Goal: Task Accomplishment & Management: Use online tool/utility

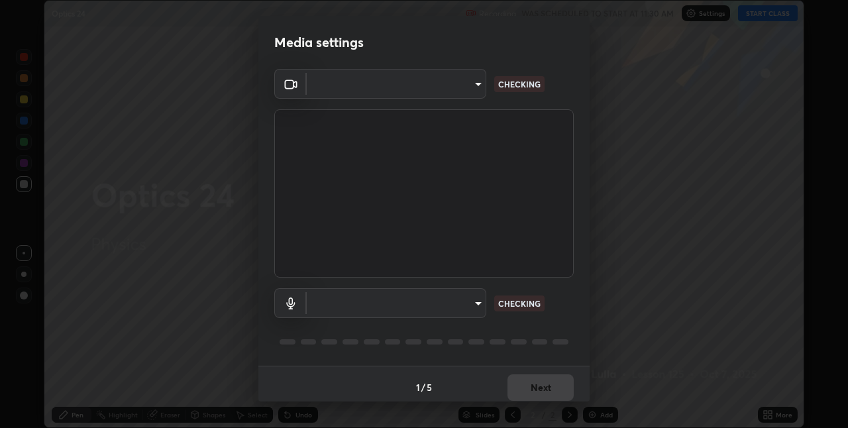
scroll to position [7, 0]
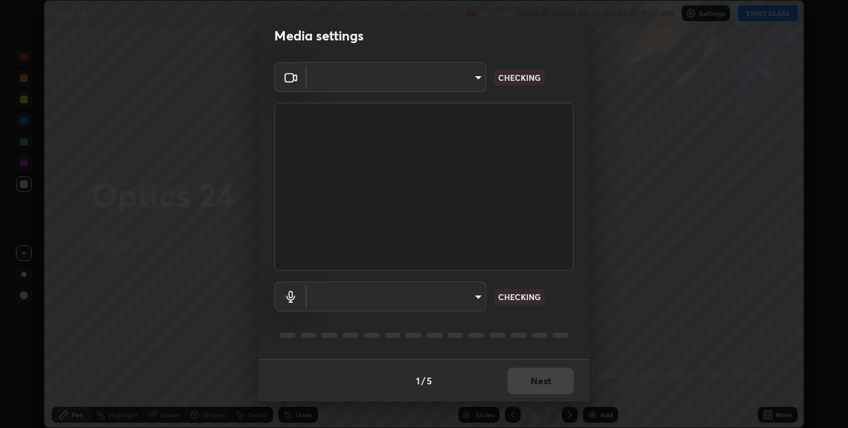
type input "8a437219b1c9d5fef93d1ec40e095ac8837f64dae60836980dab15105ba84f43"
click at [474, 294] on body "Erase all Optics 24 Recording WAS SCHEDULED TO START AT 11:30 AM Settings START…" at bounding box center [424, 214] width 848 height 428
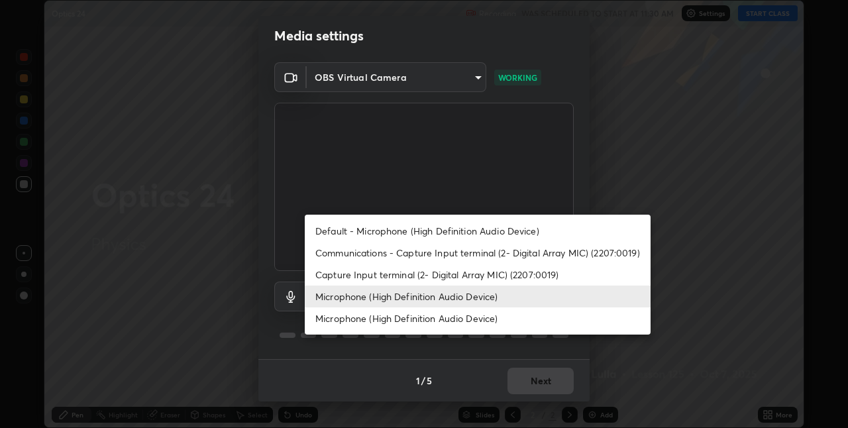
click at [530, 321] on li "Microphone (High Definition Audio Device)" at bounding box center [478, 318] width 346 height 22
type input "c30702f12a167b862caa82a10420d7d180d3bd9651605c12f0df3e89f55171a2"
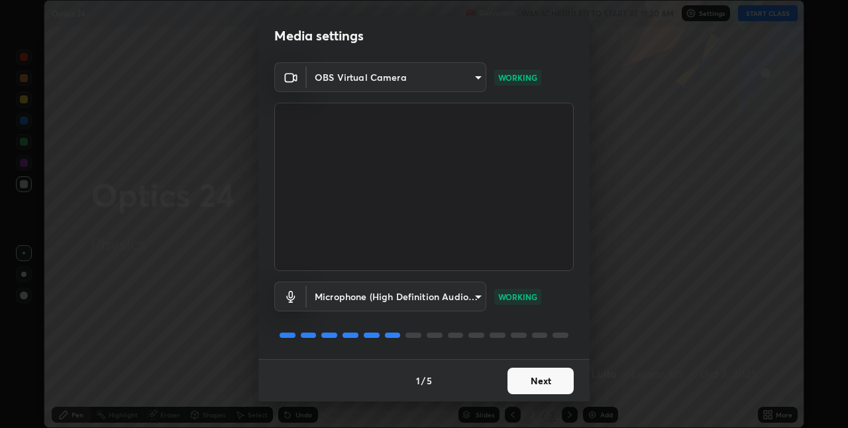
click at [538, 382] on button "Next" at bounding box center [540, 381] width 66 height 26
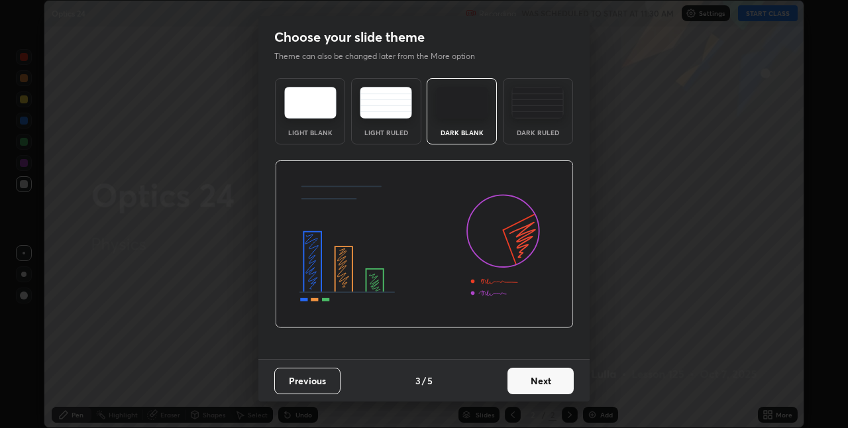
click at [543, 383] on button "Next" at bounding box center [540, 381] width 66 height 26
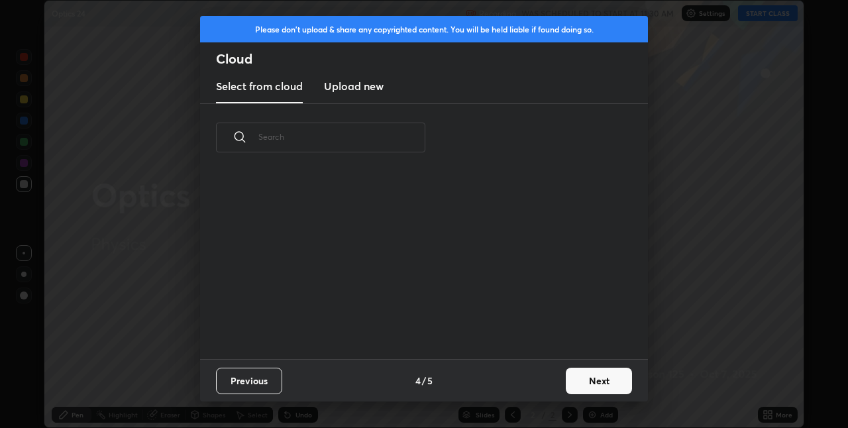
click at [590, 379] on button "Next" at bounding box center [599, 381] width 66 height 26
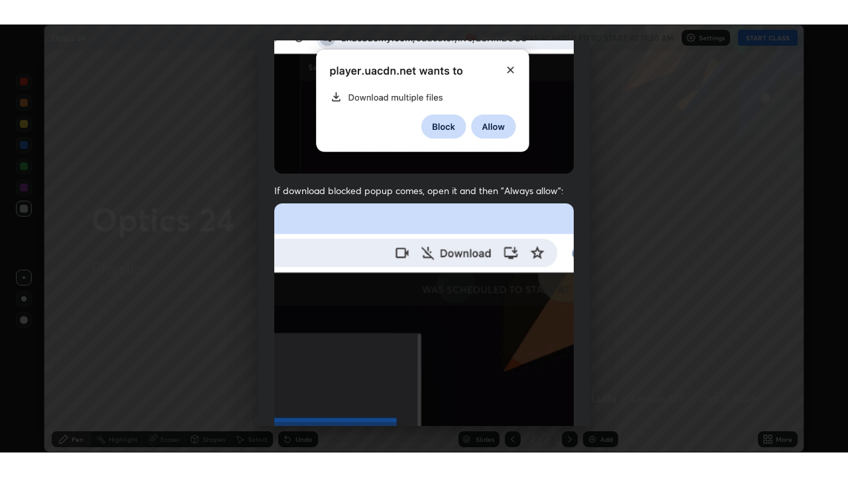
scroll to position [277, 0]
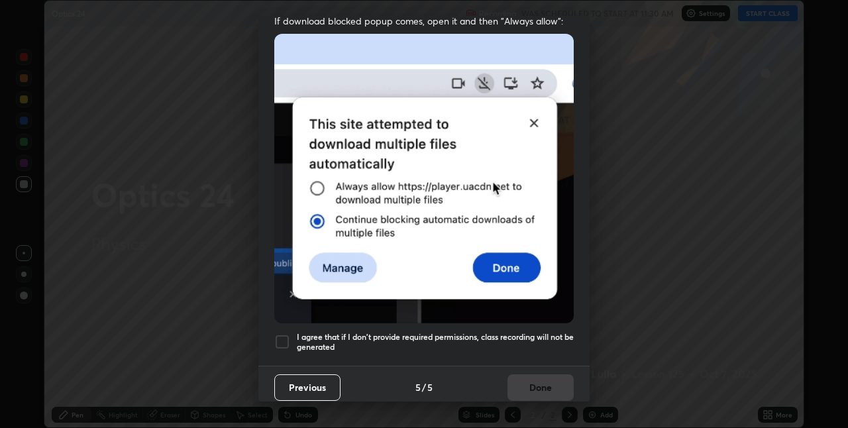
click at [507, 337] on h5 "I agree that if I don't provide required permissions, class recording will not …" at bounding box center [435, 342] width 277 height 21
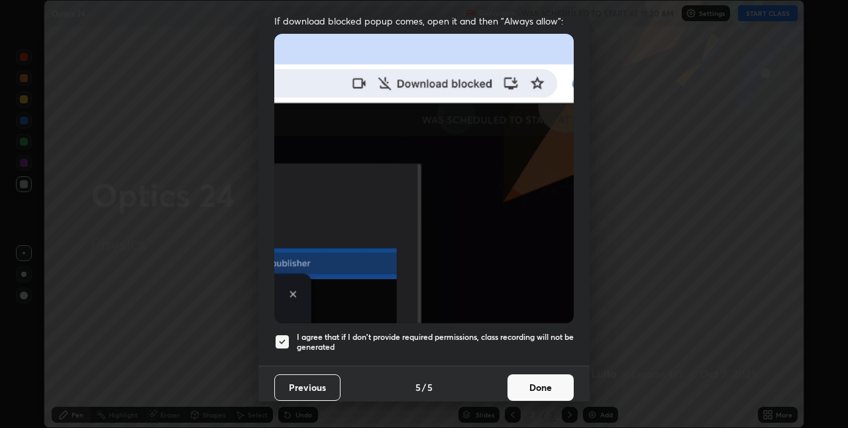
click at [522, 377] on button "Done" at bounding box center [540, 387] width 66 height 26
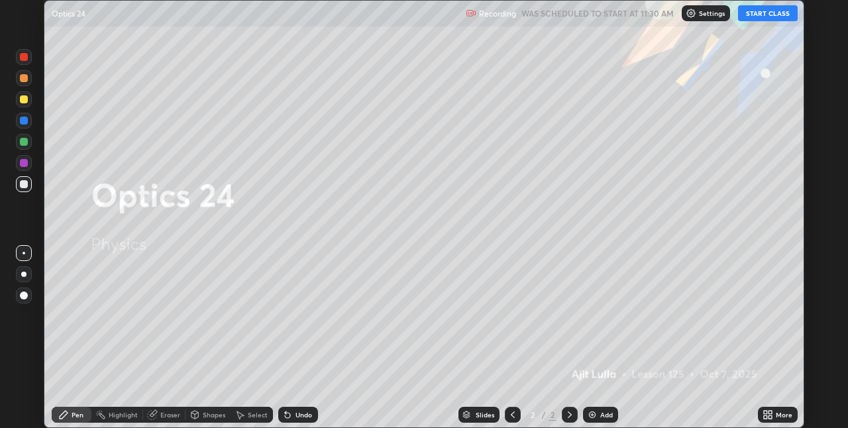
click at [752, 17] on button "START CLASS" at bounding box center [768, 13] width 60 height 16
click at [768, 411] on icon at bounding box center [769, 412] width 3 height 3
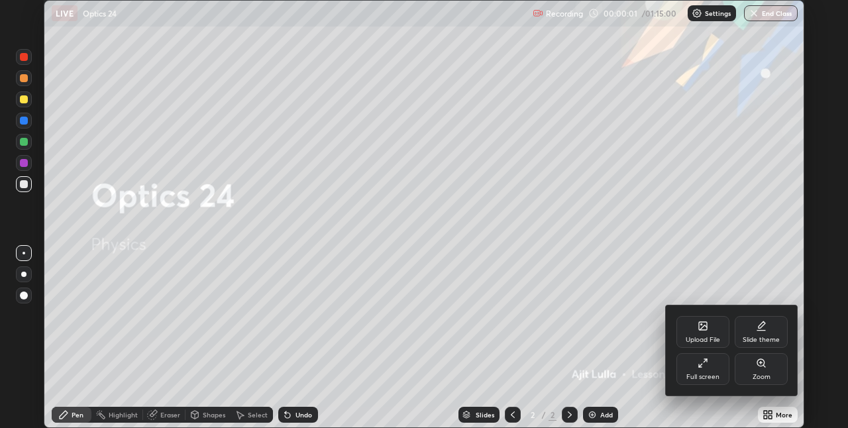
click at [700, 374] on div "Full screen" at bounding box center [702, 377] width 33 height 7
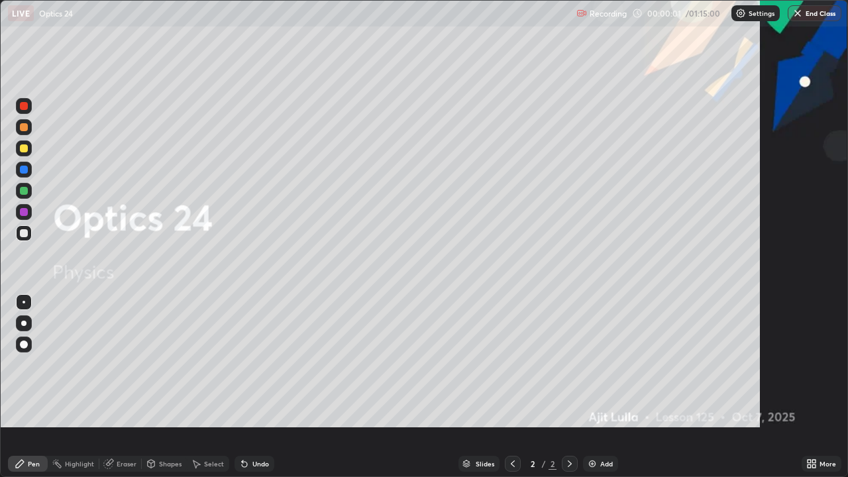
scroll to position [477, 848]
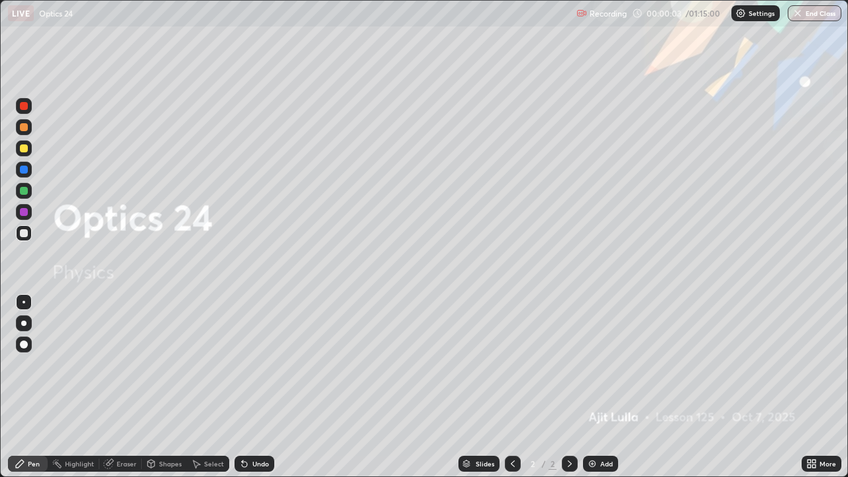
click at [610, 427] on div "Add" at bounding box center [606, 463] width 13 height 7
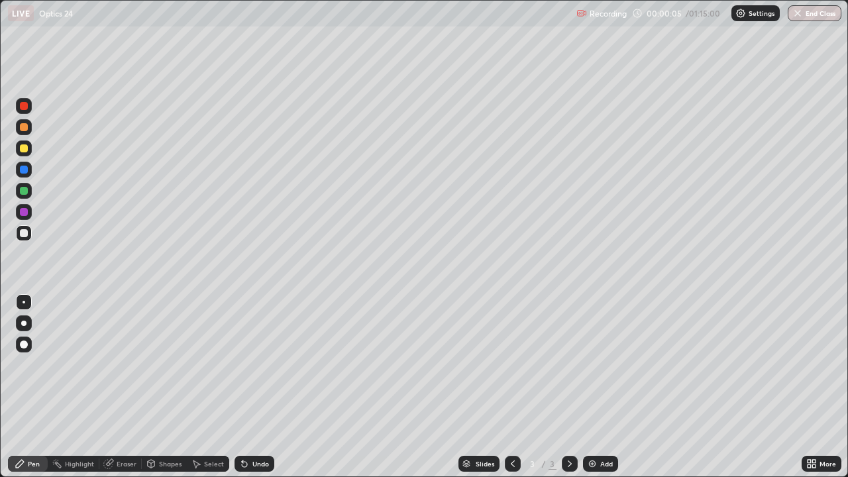
click at [29, 146] on div at bounding box center [24, 148] width 16 height 16
click at [607, 427] on div "Add" at bounding box center [606, 463] width 13 height 7
click at [25, 233] on div at bounding box center [24, 233] width 8 height 8
click at [607, 427] on div "Add" at bounding box center [600, 464] width 35 height 16
click at [26, 236] on div at bounding box center [24, 233] width 16 height 16
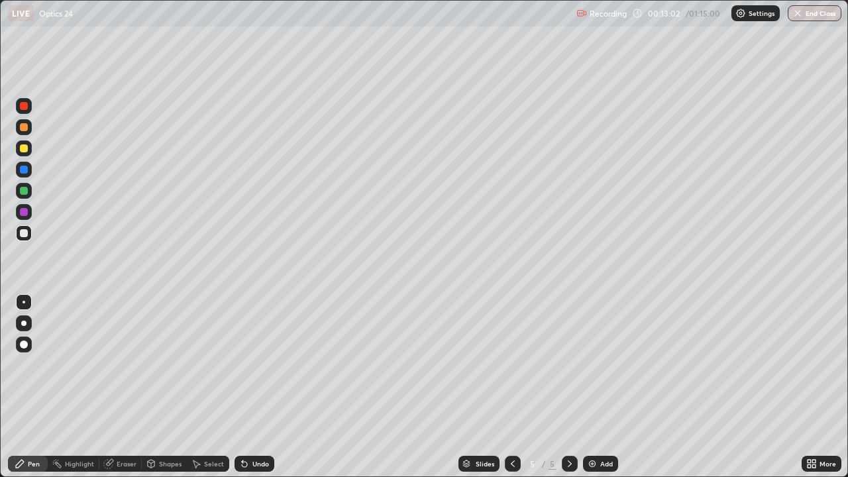
click at [266, 427] on div "Undo" at bounding box center [260, 463] width 17 height 7
click at [263, 427] on div "Undo" at bounding box center [260, 463] width 17 height 7
click at [264, 427] on div "Undo" at bounding box center [260, 463] width 17 height 7
click at [266, 427] on div "Undo" at bounding box center [260, 463] width 17 height 7
click at [268, 427] on div "Undo" at bounding box center [254, 464] width 40 height 16
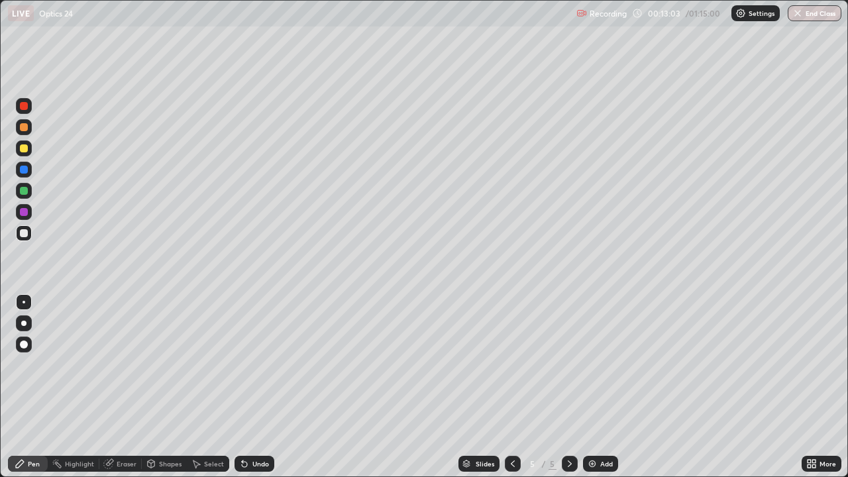
click at [271, 427] on div "Undo" at bounding box center [254, 464] width 40 height 16
click at [272, 427] on div "Undo" at bounding box center [254, 464] width 40 height 16
click at [270, 427] on div "Undo" at bounding box center [254, 464] width 40 height 16
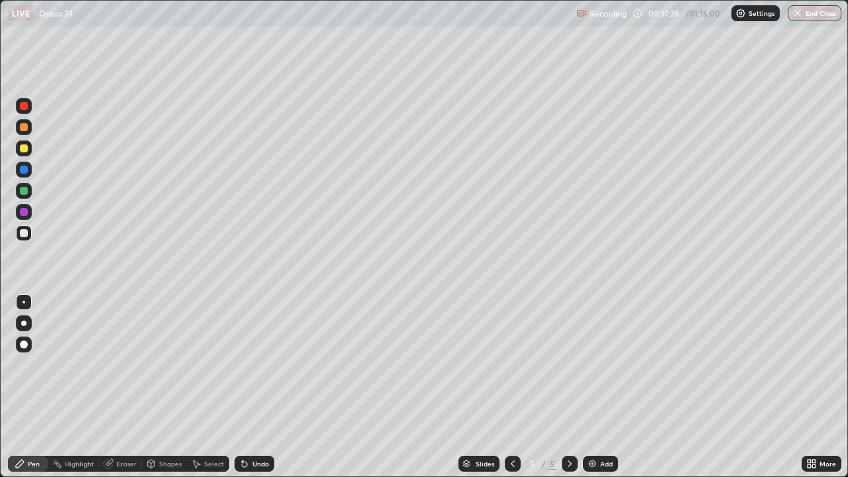
click at [601, 427] on div "Add" at bounding box center [600, 464] width 35 height 16
click at [28, 153] on div at bounding box center [24, 148] width 16 height 16
click at [26, 236] on div at bounding box center [24, 233] width 8 height 8
click at [605, 427] on div "Add" at bounding box center [606, 463] width 13 height 7
click at [25, 148] on div at bounding box center [24, 148] width 8 height 8
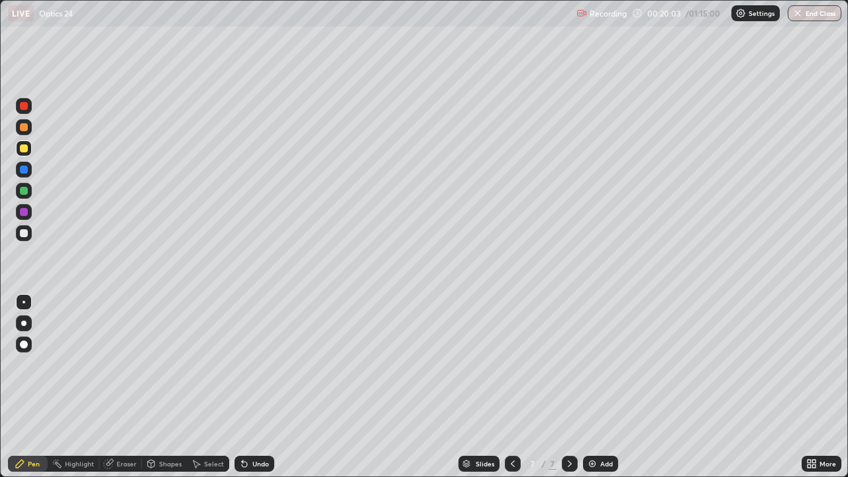
click at [28, 233] on div at bounding box center [24, 233] width 16 height 16
click at [605, 427] on div "Add" at bounding box center [606, 463] width 13 height 7
click at [28, 148] on div at bounding box center [24, 148] width 16 height 16
click at [25, 232] on div at bounding box center [24, 233] width 8 height 8
click at [510, 427] on div at bounding box center [513, 464] width 16 height 16
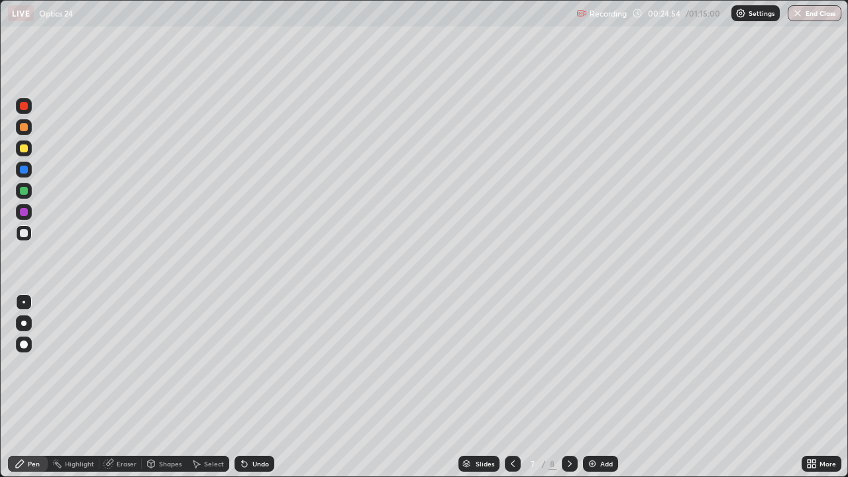
click at [517, 427] on div at bounding box center [513, 464] width 16 height 16
click at [572, 427] on div at bounding box center [570, 464] width 16 height 16
click at [569, 427] on icon at bounding box center [570, 463] width 4 height 7
click at [517, 427] on div at bounding box center [513, 464] width 16 height 16
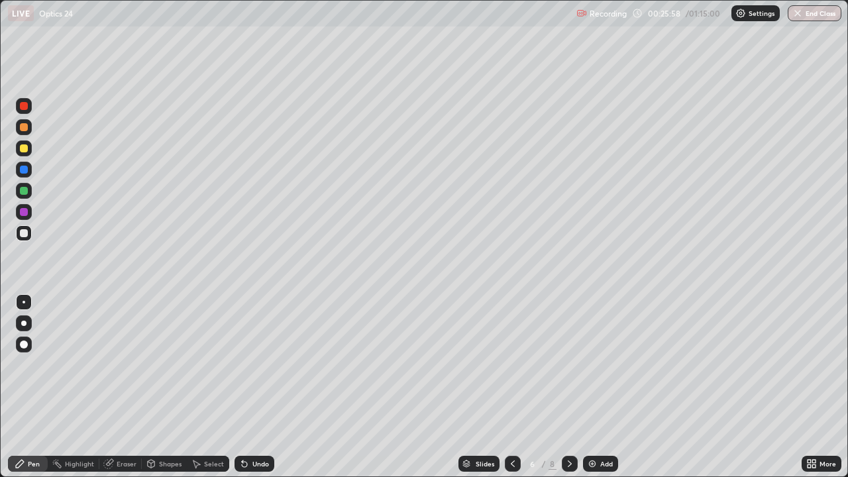
click at [572, 427] on div at bounding box center [570, 463] width 16 height 26
click at [566, 427] on div at bounding box center [570, 464] width 16 height 16
click at [568, 427] on icon at bounding box center [570, 463] width 4 height 7
click at [571, 427] on icon at bounding box center [569, 463] width 11 height 11
click at [597, 427] on div "Add" at bounding box center [600, 464] width 35 height 16
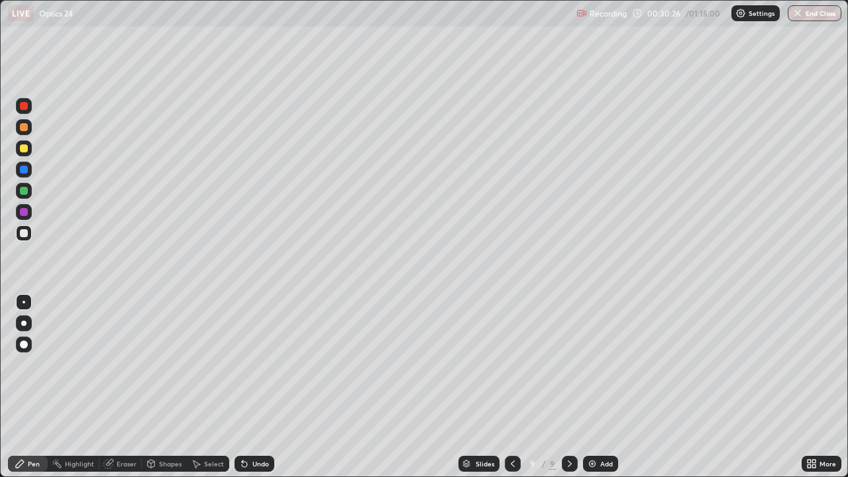
click at [30, 154] on div at bounding box center [24, 148] width 16 height 16
click at [30, 234] on div at bounding box center [24, 233] width 16 height 16
click at [597, 427] on div "Add" at bounding box center [600, 464] width 35 height 16
click at [30, 152] on div at bounding box center [24, 148] width 16 height 16
click at [511, 427] on icon at bounding box center [512, 463] width 11 height 11
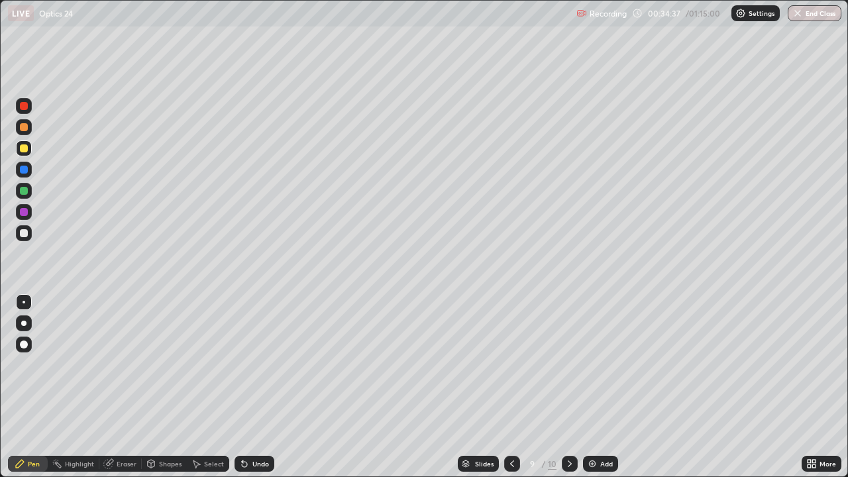
click at [511, 427] on div at bounding box center [512, 464] width 16 height 16
click at [570, 427] on icon at bounding box center [569, 463] width 11 height 11
click at [568, 427] on icon at bounding box center [570, 463] width 4 height 7
click at [568, 427] on icon at bounding box center [569, 463] width 11 height 11
click at [517, 427] on div at bounding box center [512, 464] width 16 height 16
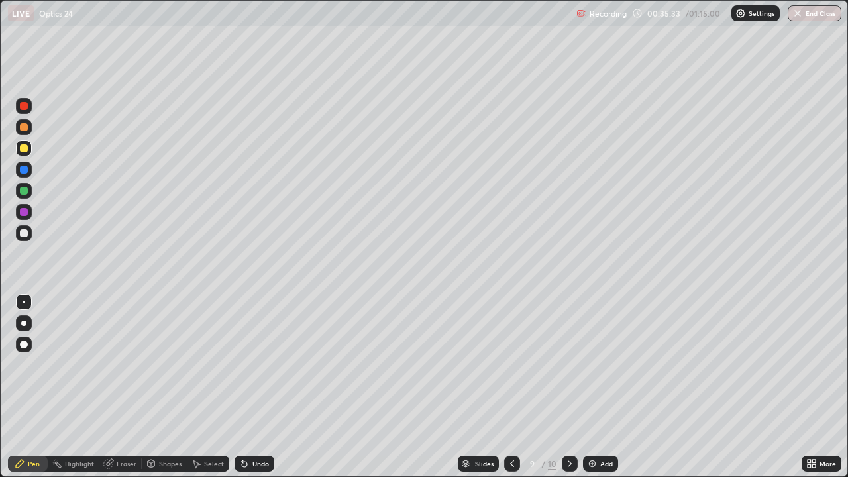
click at [512, 427] on div at bounding box center [512, 464] width 16 height 16
click at [572, 427] on div at bounding box center [570, 464] width 16 height 16
click at [570, 427] on icon at bounding box center [569, 463] width 11 height 11
click at [17, 235] on div at bounding box center [24, 233] width 16 height 16
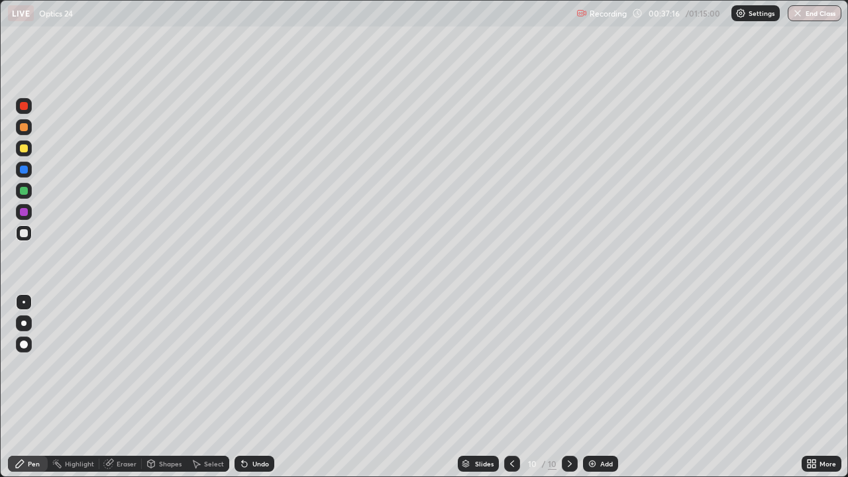
click at [602, 427] on div "Add" at bounding box center [600, 464] width 35 height 16
click at [30, 155] on div at bounding box center [24, 148] width 16 height 21
click at [25, 233] on div at bounding box center [24, 233] width 8 height 8
click at [30, 195] on div at bounding box center [24, 191] width 16 height 16
click at [29, 234] on div at bounding box center [24, 233] width 16 height 16
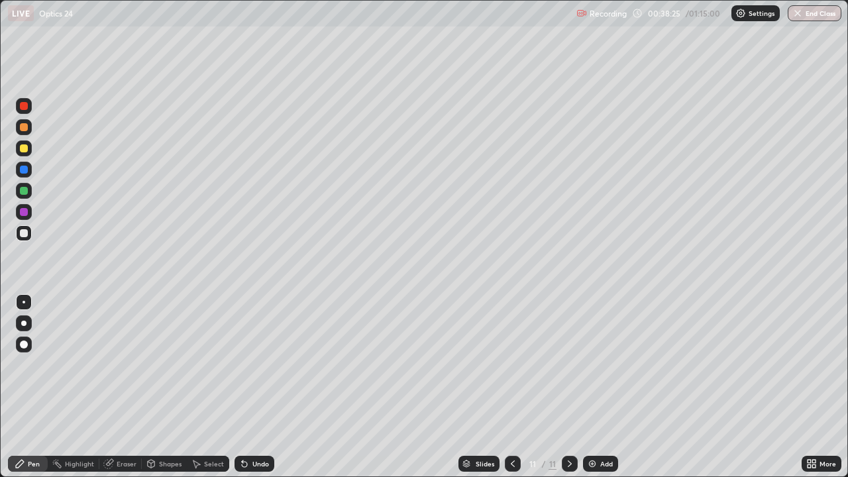
click at [25, 149] on div at bounding box center [24, 148] width 8 height 8
click at [250, 427] on div "Undo" at bounding box center [254, 464] width 40 height 16
click at [254, 427] on div "Undo" at bounding box center [254, 464] width 40 height 16
click at [256, 427] on div "Undo" at bounding box center [254, 464] width 40 height 16
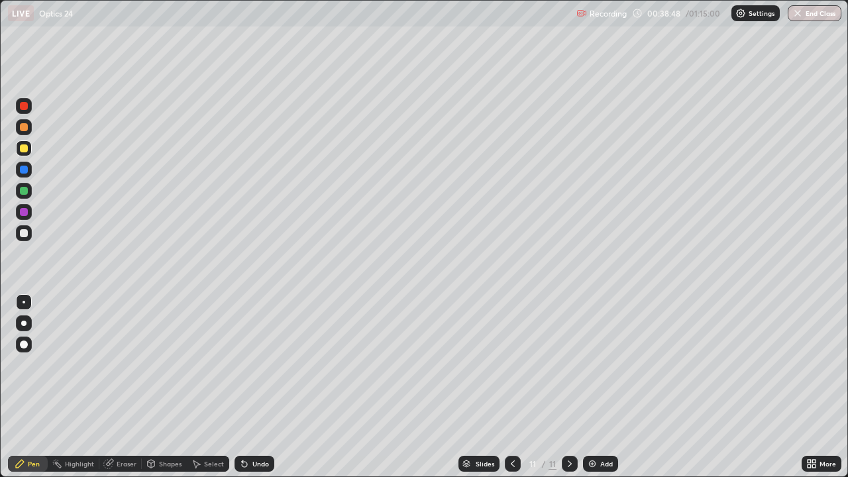
click at [257, 427] on div "Undo" at bounding box center [260, 463] width 17 height 7
click at [258, 427] on div "Undo" at bounding box center [260, 463] width 17 height 7
click at [259, 427] on div "Undo" at bounding box center [260, 463] width 17 height 7
click at [256, 427] on div "Undo" at bounding box center [254, 464] width 40 height 16
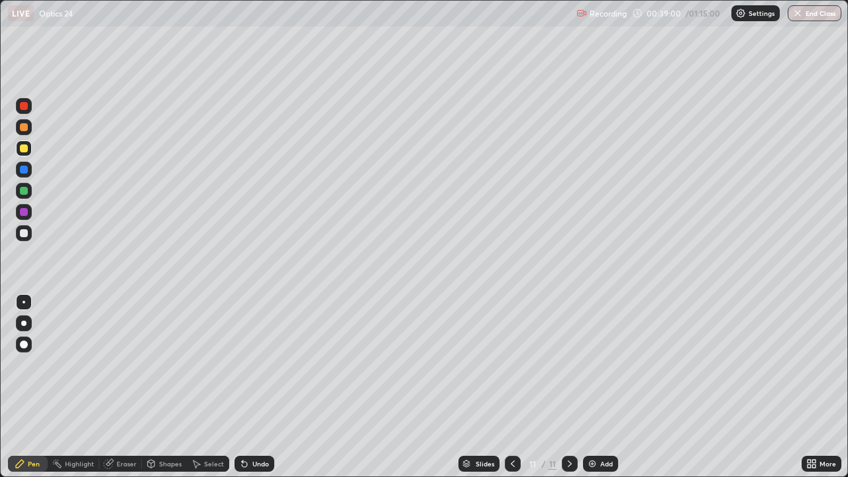
click at [256, 427] on div "Undo" at bounding box center [260, 463] width 17 height 7
click at [261, 427] on div "Undo" at bounding box center [260, 463] width 17 height 7
click at [25, 149] on div at bounding box center [24, 148] width 8 height 8
click at [264, 427] on div "Undo" at bounding box center [254, 464] width 40 height 16
click at [248, 427] on div "Undo" at bounding box center [254, 464] width 40 height 16
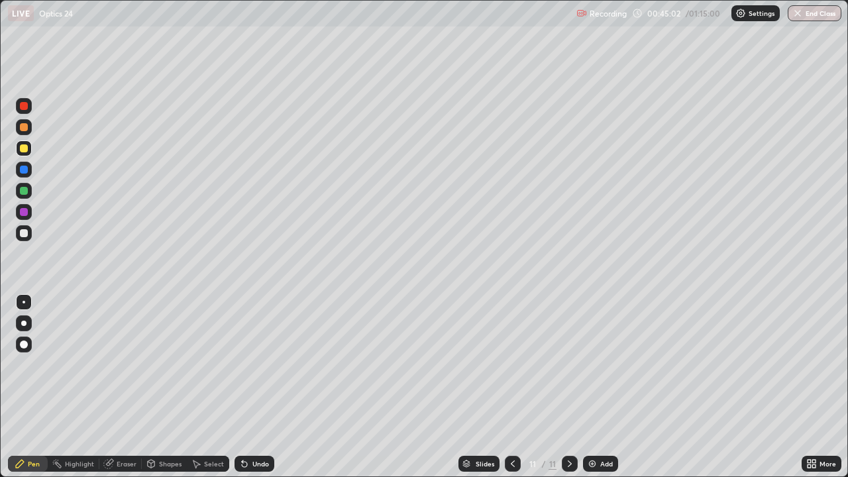
click at [597, 427] on div "Add" at bounding box center [600, 464] width 35 height 16
click at [25, 232] on div at bounding box center [24, 233] width 8 height 8
click at [511, 427] on icon at bounding box center [512, 463] width 11 height 11
click at [219, 427] on div "Select" at bounding box center [214, 463] width 20 height 7
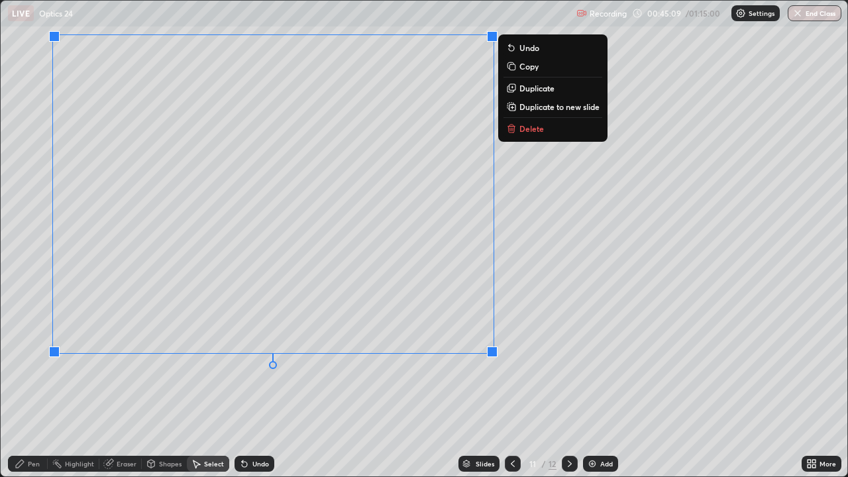
click at [530, 67] on p "Copy" at bounding box center [528, 66] width 19 height 11
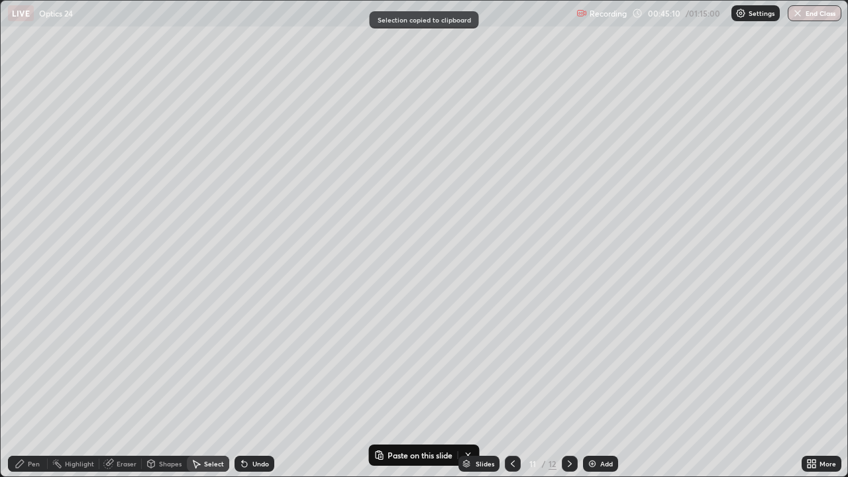
click at [576, 427] on div at bounding box center [570, 464] width 16 height 16
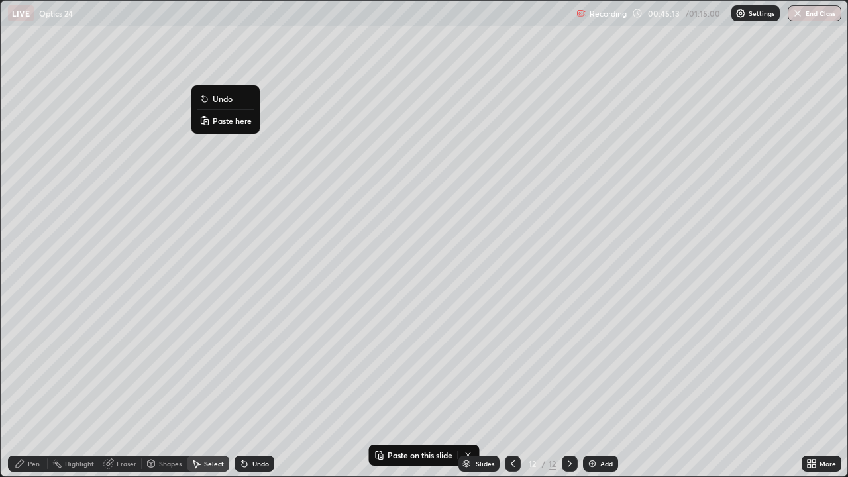
click at [227, 123] on p "Paste here" at bounding box center [232, 120] width 39 height 11
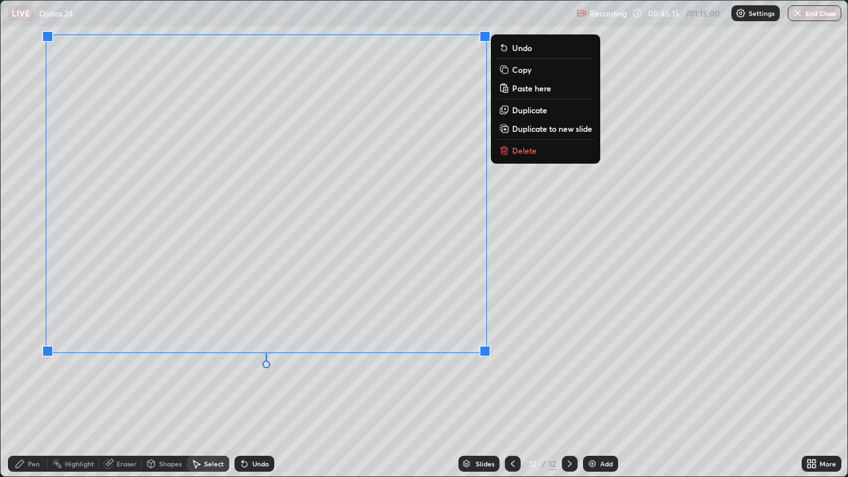
click at [175, 427] on div "0 ° Undo Copy Paste here Duplicate Duplicate to new slide Delete" at bounding box center [424, 238] width 846 height 475
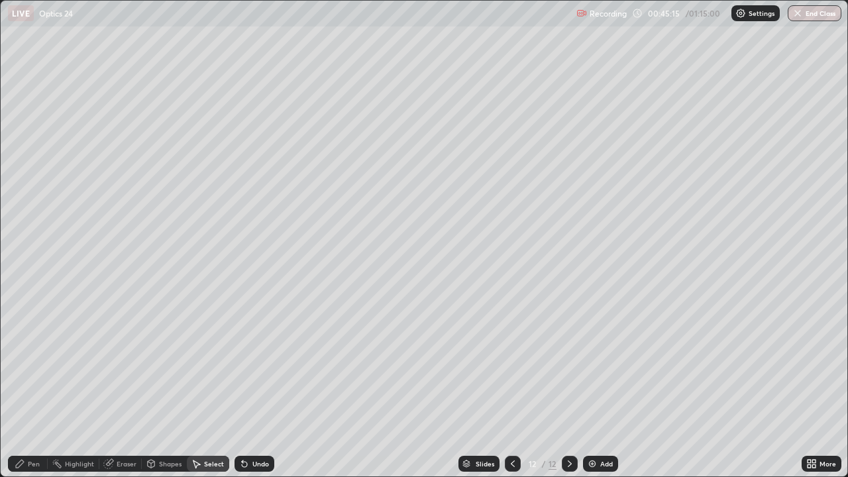
click at [135, 427] on div "Eraser" at bounding box center [127, 463] width 20 height 7
click at [30, 424] on div at bounding box center [24, 419] width 16 height 16
click at [213, 427] on div "Select" at bounding box center [214, 463] width 20 height 7
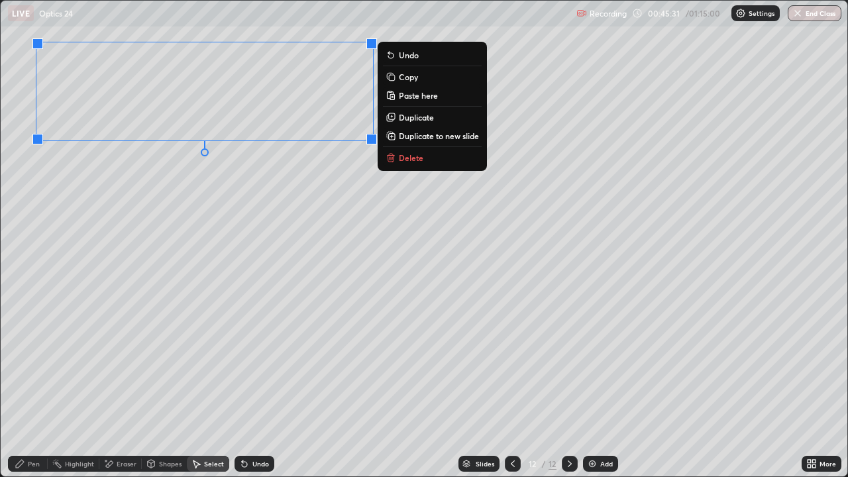
click at [174, 291] on div "0 ° Undo Copy Paste here Duplicate Duplicate to new slide Delete" at bounding box center [424, 238] width 846 height 475
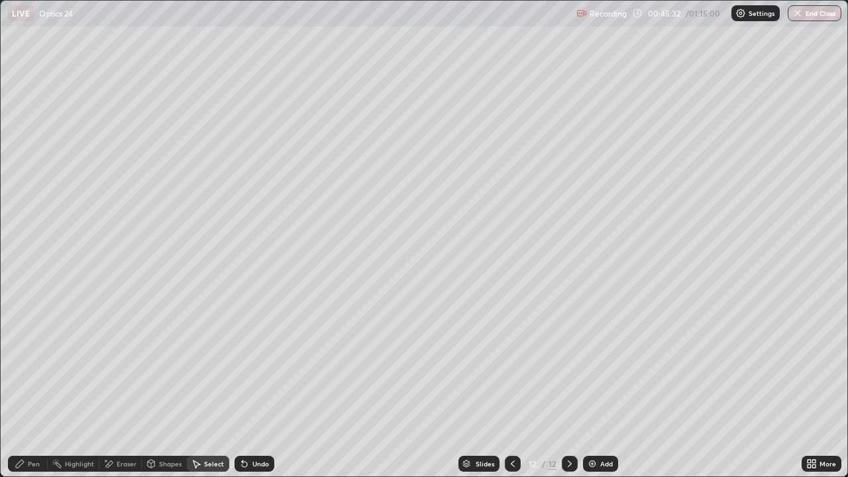
click at [35, 427] on div "Pen" at bounding box center [34, 463] width 12 height 7
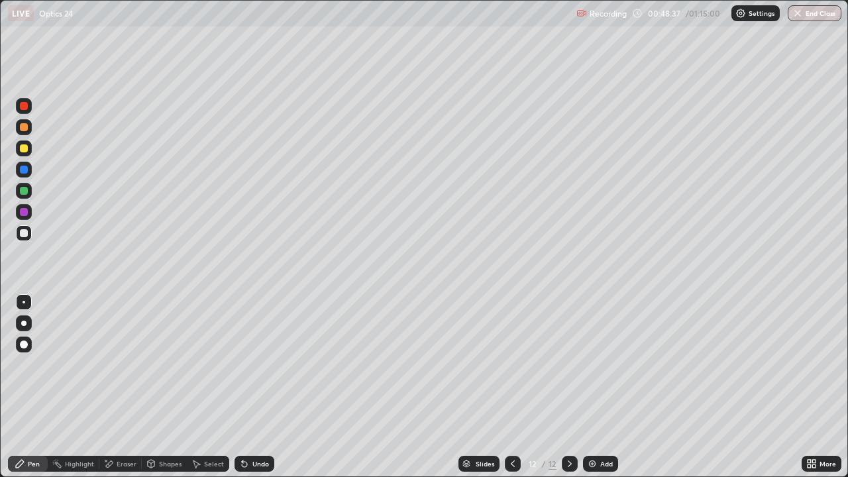
click at [603, 427] on div "Add" at bounding box center [606, 463] width 13 height 7
click at [28, 193] on div at bounding box center [24, 191] width 16 height 16
click at [137, 427] on div "Eraser" at bounding box center [120, 464] width 42 height 16
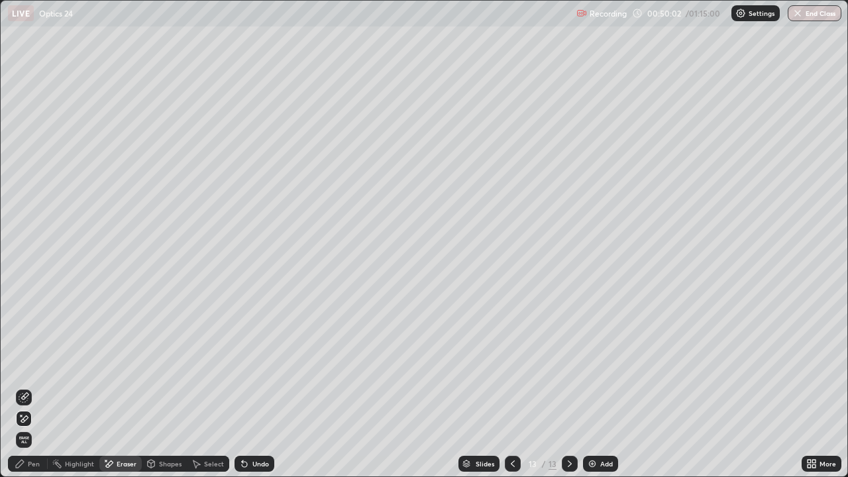
click at [37, 427] on div "Pen" at bounding box center [34, 463] width 12 height 7
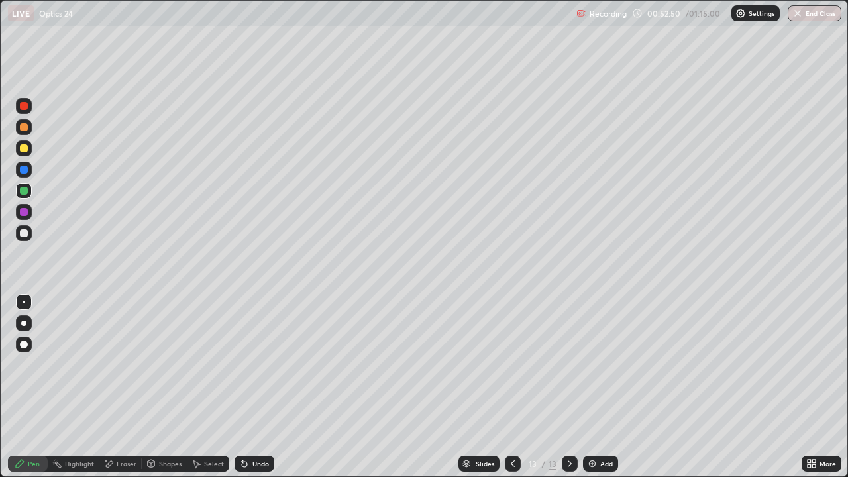
click at [601, 427] on div "Add" at bounding box center [606, 463] width 13 height 7
click at [242, 427] on icon at bounding box center [244, 464] width 5 height 5
click at [250, 427] on div "Undo" at bounding box center [254, 464] width 40 height 16
click at [253, 427] on div "Undo" at bounding box center [260, 463] width 17 height 7
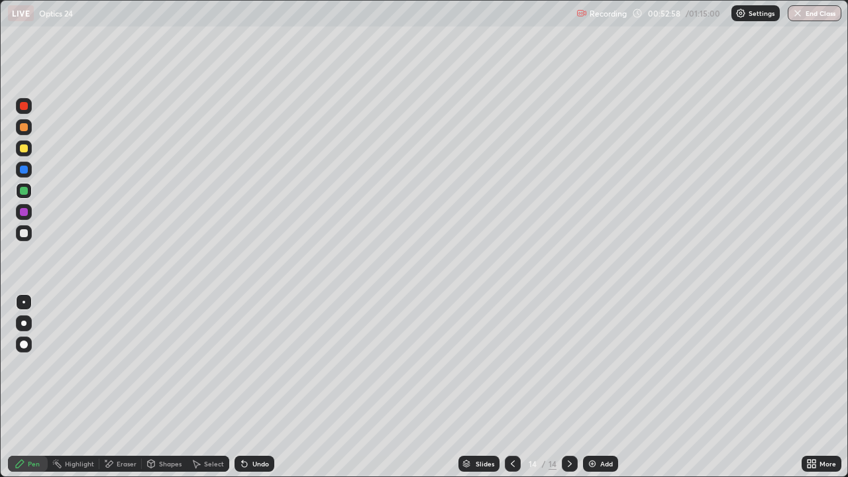
click at [251, 427] on div "Undo" at bounding box center [254, 464] width 40 height 16
click at [265, 427] on div "Undo" at bounding box center [260, 463] width 17 height 7
click at [260, 427] on div "Undo" at bounding box center [260, 463] width 17 height 7
click at [259, 427] on div "Undo" at bounding box center [260, 463] width 17 height 7
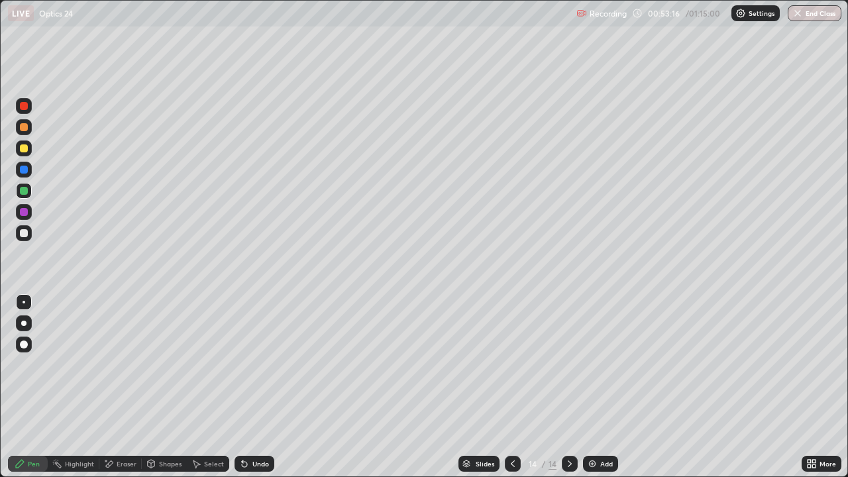
click at [260, 427] on div "Undo" at bounding box center [260, 463] width 17 height 7
click at [261, 427] on div "Undo" at bounding box center [260, 463] width 17 height 7
click at [260, 427] on div "Undo" at bounding box center [260, 463] width 17 height 7
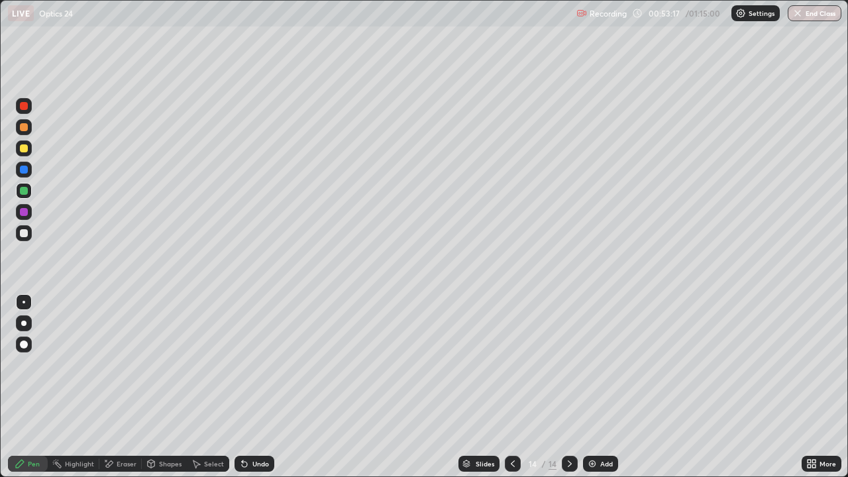
click at [260, 427] on div "Undo" at bounding box center [260, 463] width 17 height 7
click at [261, 427] on div "Undo" at bounding box center [260, 463] width 17 height 7
click at [263, 427] on div "Undo" at bounding box center [260, 463] width 17 height 7
click at [264, 427] on div "Undo" at bounding box center [260, 463] width 17 height 7
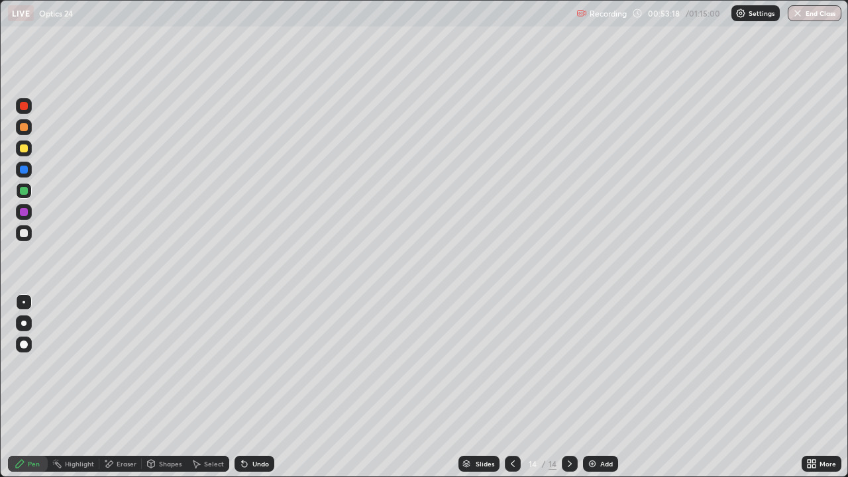
click at [266, 427] on div "Undo" at bounding box center [260, 463] width 17 height 7
click at [268, 427] on div "Undo" at bounding box center [254, 464] width 40 height 16
click at [597, 427] on div "Add" at bounding box center [600, 464] width 35 height 16
click at [28, 153] on div at bounding box center [24, 148] width 16 height 16
click at [29, 238] on div at bounding box center [24, 233] width 16 height 16
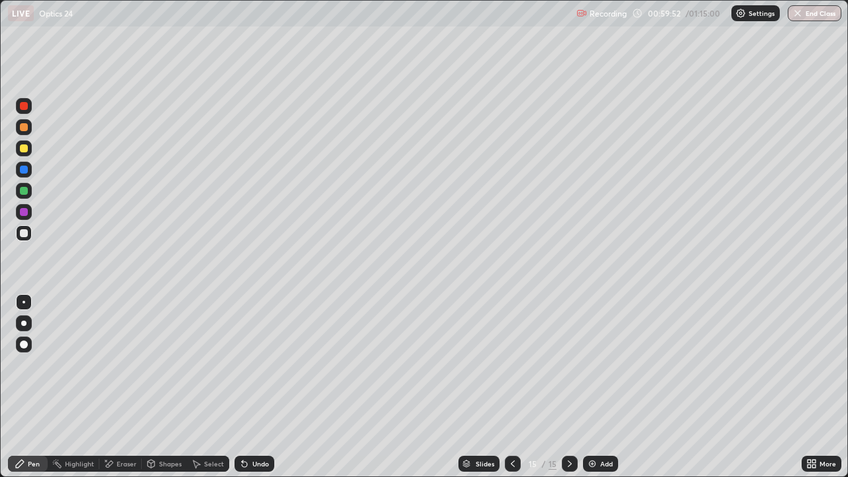
click at [258, 427] on div "Undo" at bounding box center [260, 463] width 17 height 7
click at [260, 427] on div "Undo" at bounding box center [260, 463] width 17 height 7
click at [266, 427] on div "Undo" at bounding box center [260, 463] width 17 height 7
click at [262, 427] on div "Undo" at bounding box center [260, 463] width 17 height 7
click at [264, 427] on div "Undo" at bounding box center [260, 463] width 17 height 7
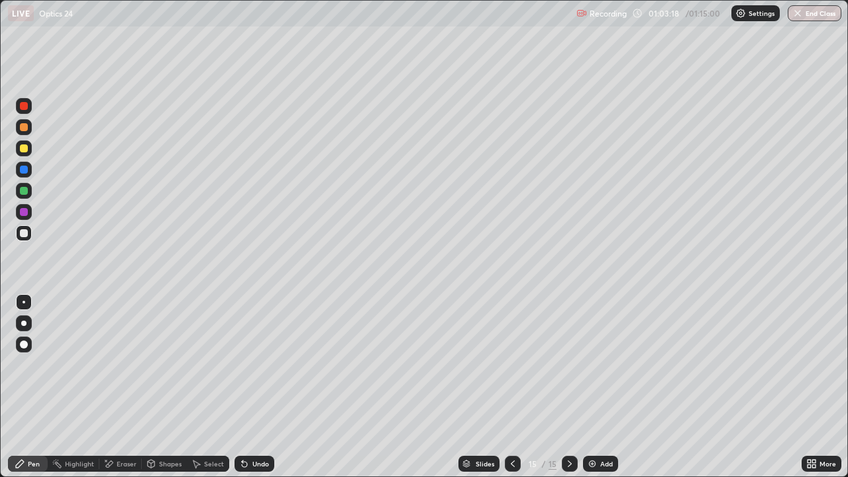
click at [603, 427] on div "Add" at bounding box center [606, 463] width 13 height 7
click at [30, 150] on div at bounding box center [24, 148] width 16 height 16
click at [513, 427] on icon at bounding box center [512, 463] width 11 height 11
click at [568, 427] on icon at bounding box center [569, 463] width 11 height 11
click at [511, 427] on icon at bounding box center [512, 463] width 11 height 11
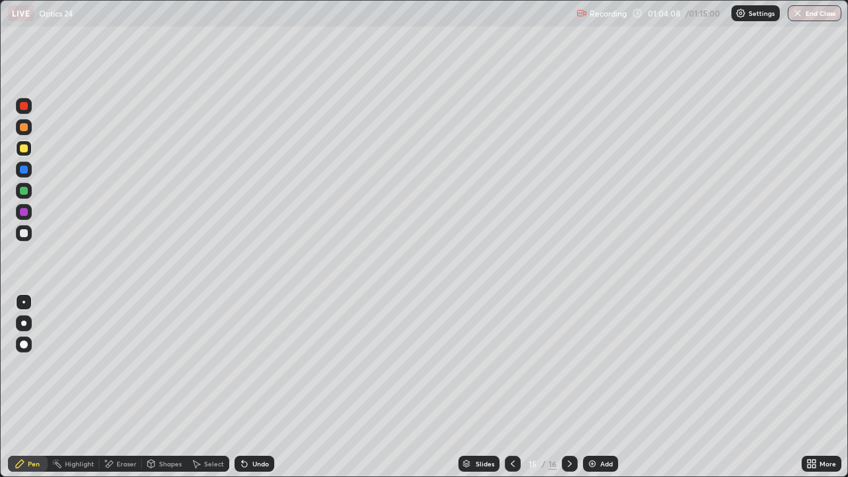
click at [568, 427] on icon at bounding box center [569, 463] width 11 height 11
click at [601, 427] on div "Add" at bounding box center [600, 464] width 35 height 16
click at [29, 232] on div at bounding box center [24, 233] width 16 height 16
click at [25, 156] on div at bounding box center [24, 148] width 16 height 16
click at [810, 17] on button "End Class" at bounding box center [815, 13] width 52 height 16
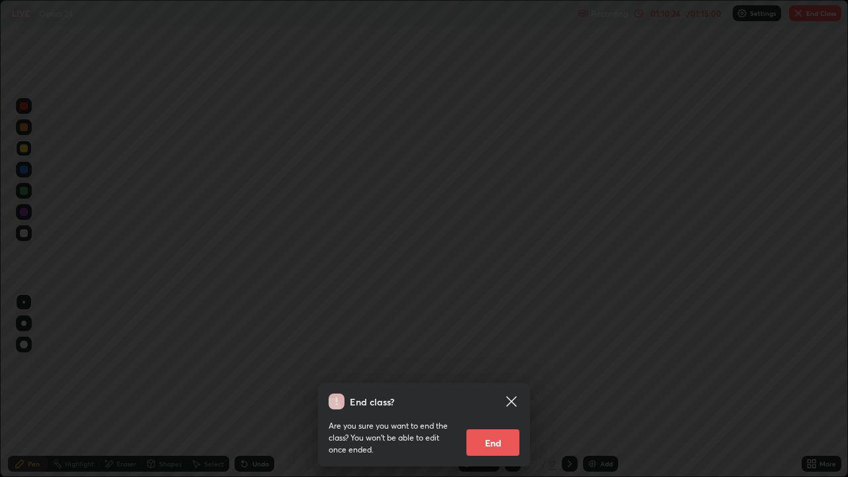
click at [497, 427] on button "End" at bounding box center [492, 442] width 53 height 26
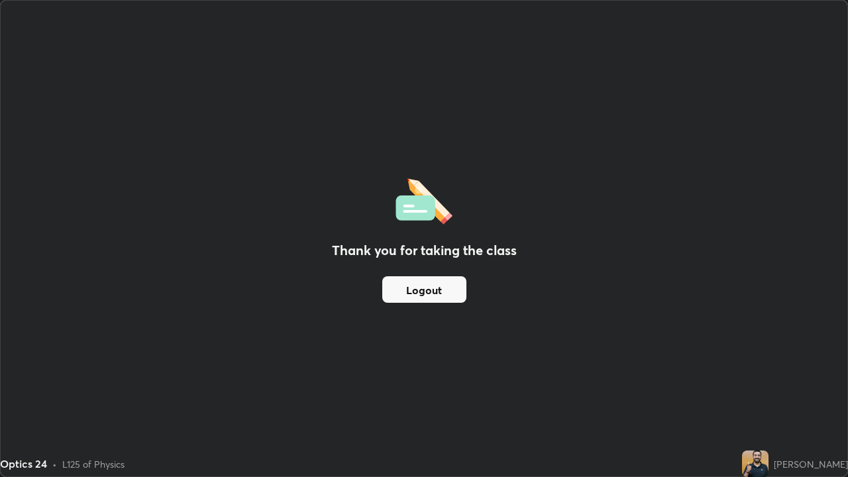
click at [438, 293] on button "Logout" at bounding box center [424, 289] width 84 height 26
